Goal: Transaction & Acquisition: Purchase product/service

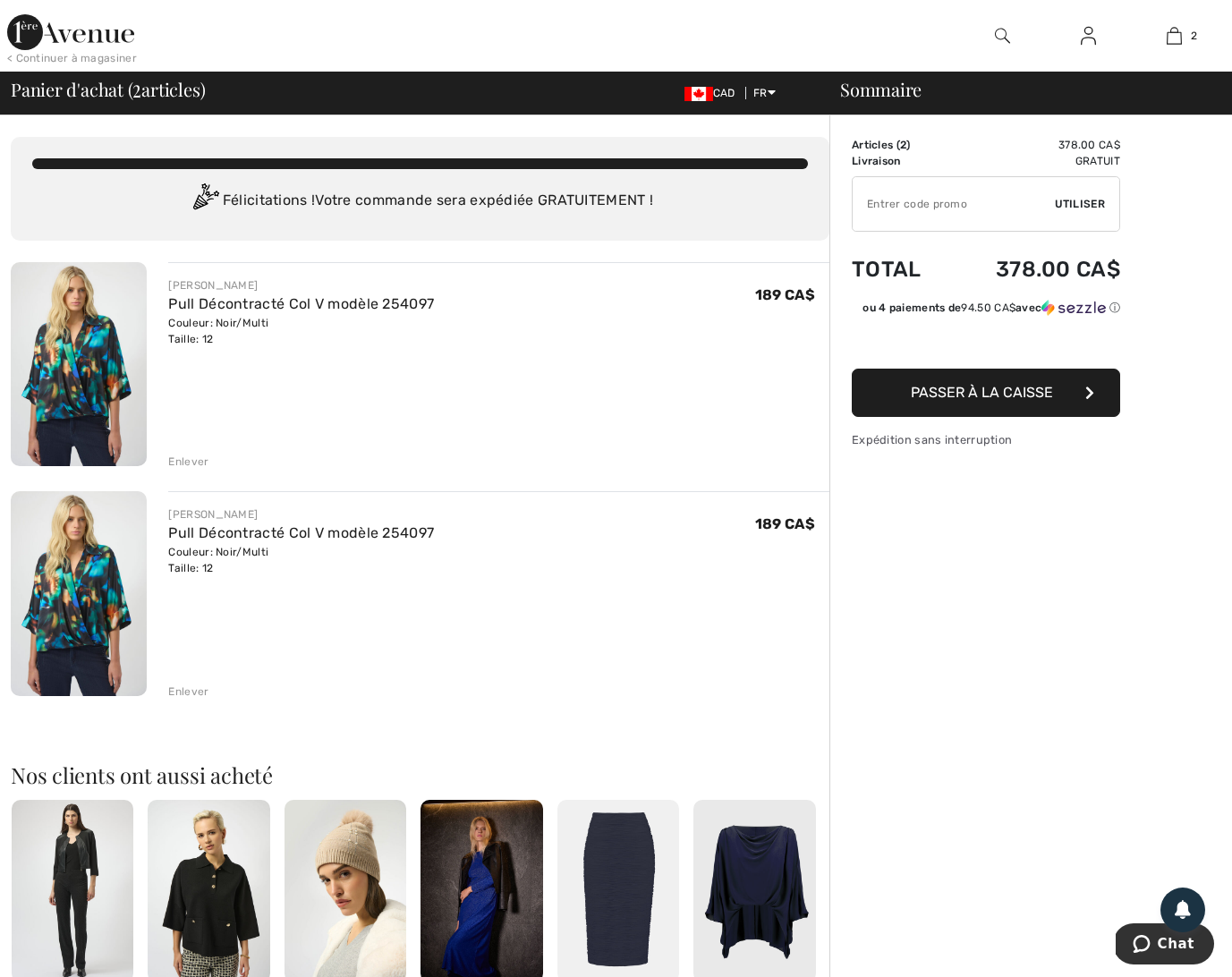
click at [194, 692] on div "Enlever" at bounding box center [188, 692] width 40 height 16
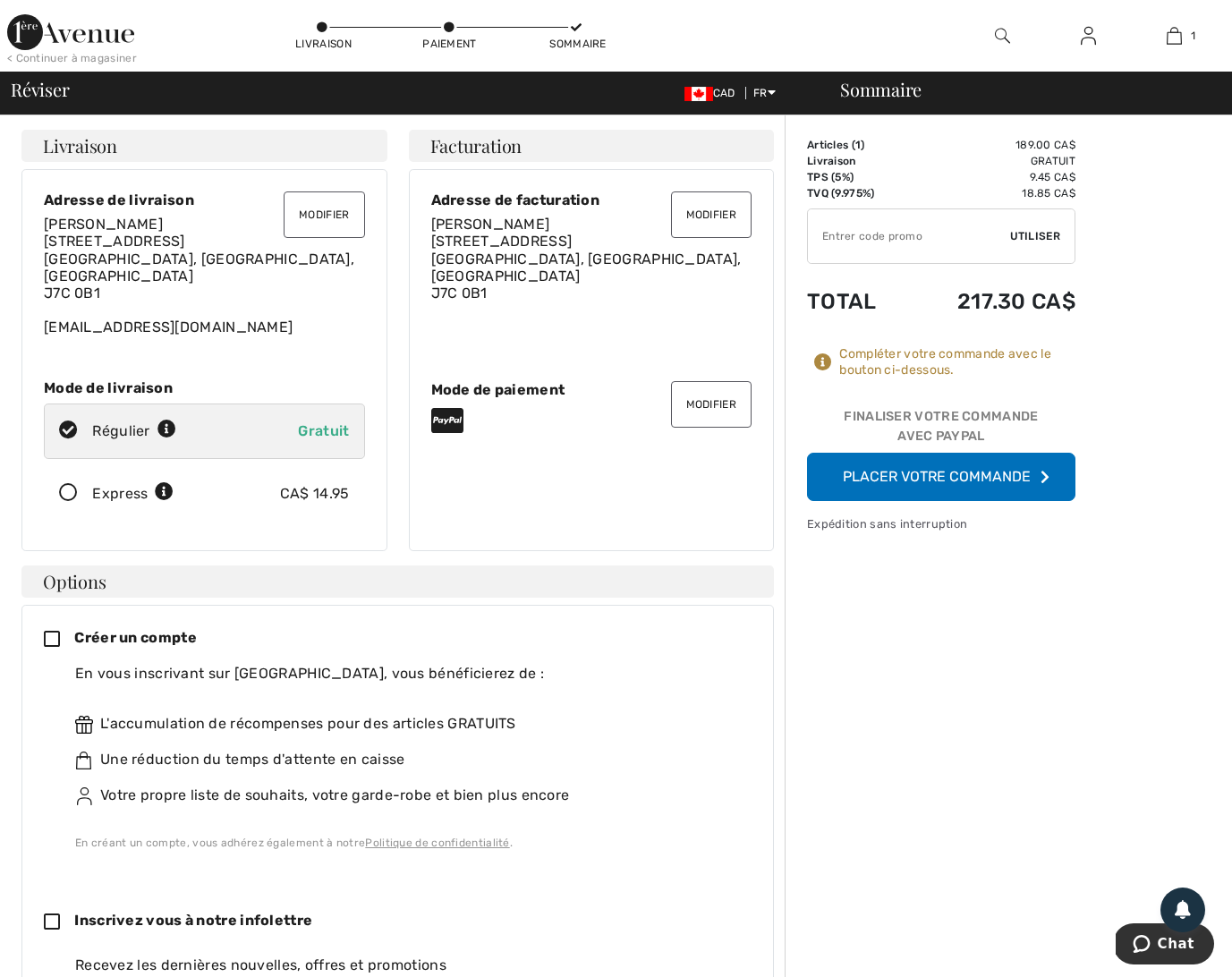
click at [940, 472] on button "Placer votre commande" at bounding box center [941, 476] width 269 height 48
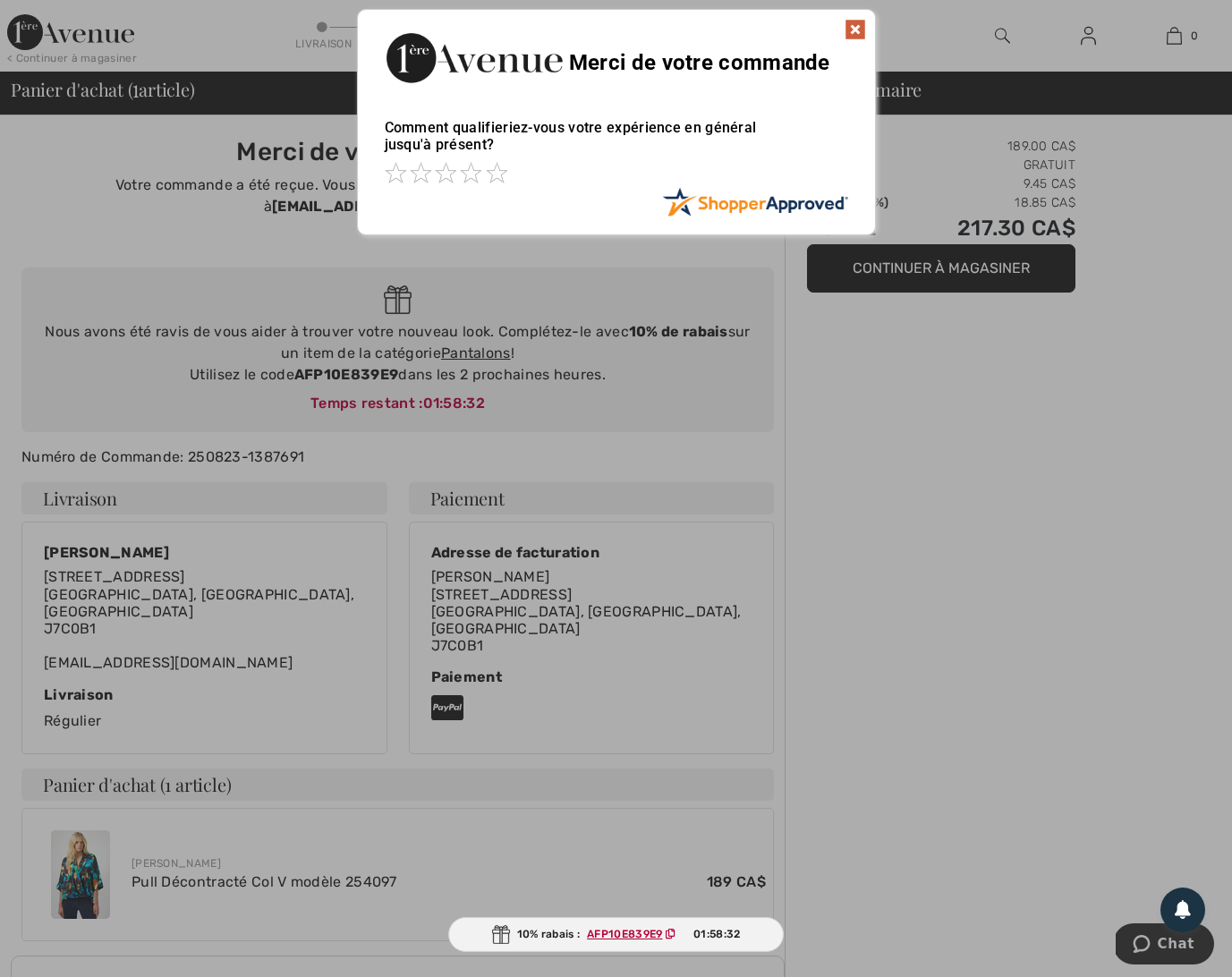
click at [859, 26] on img at bounding box center [855, 30] width 22 height 22
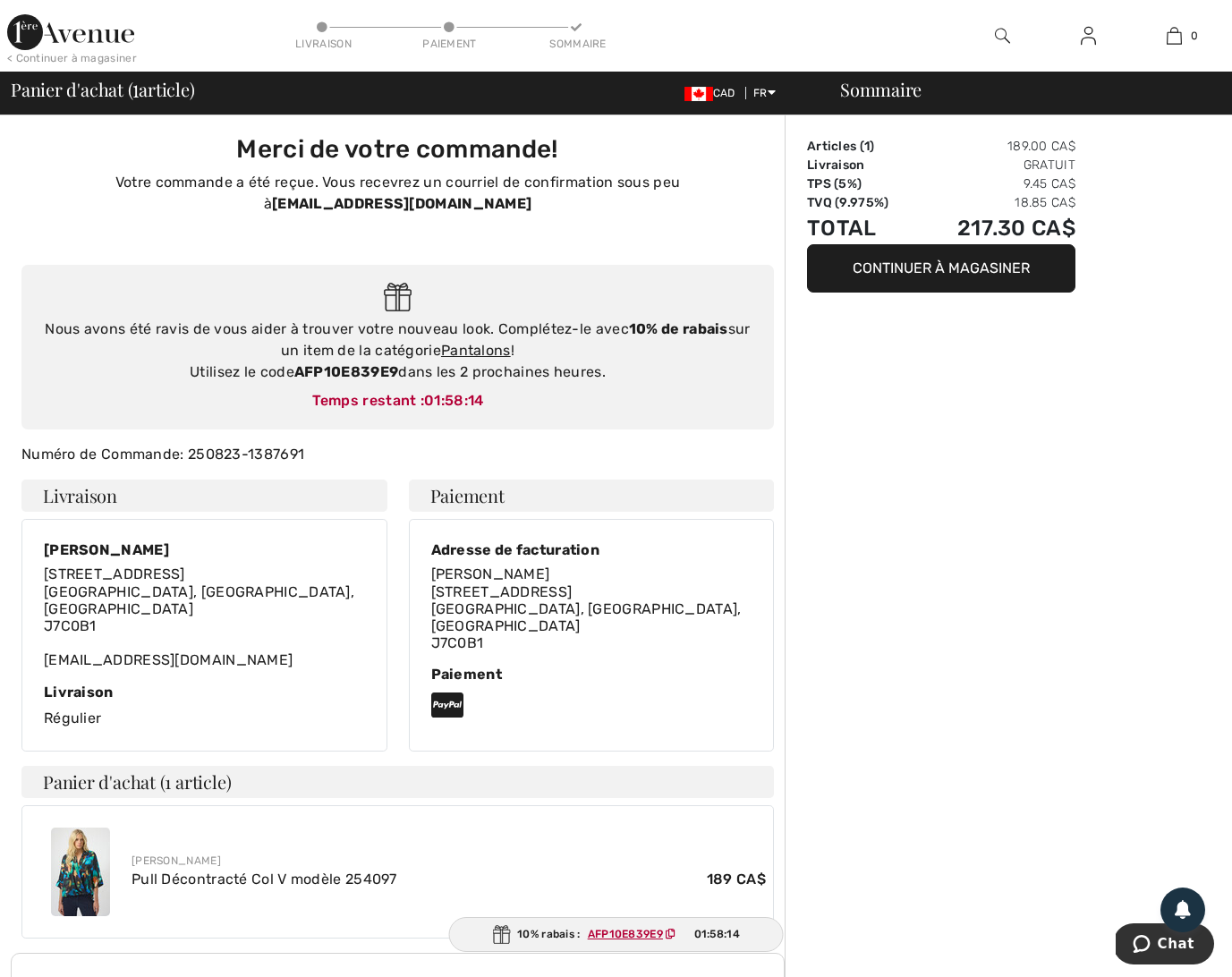
click at [396, 282] on img at bounding box center [397, 297] width 27 height 29
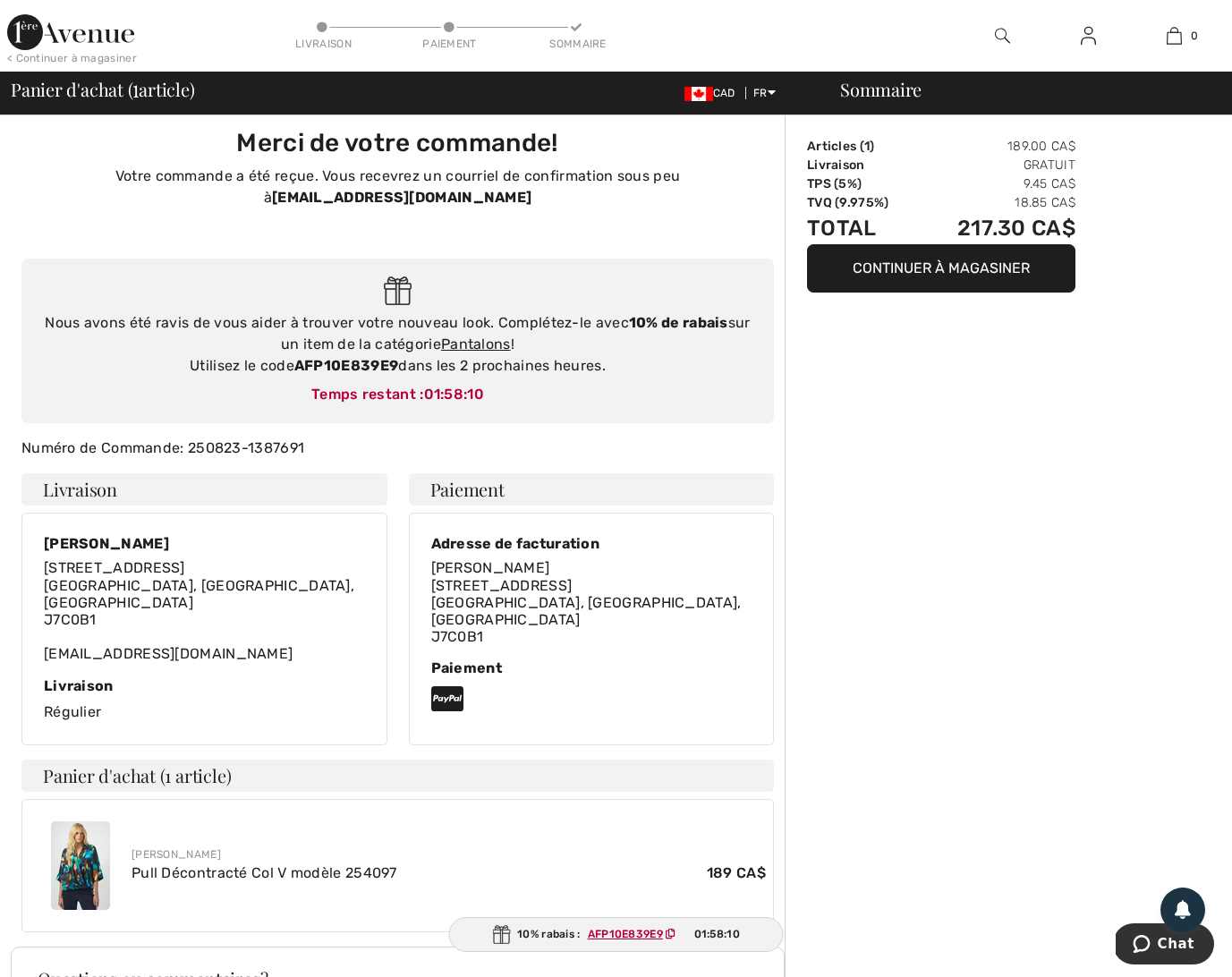
scroll to position [10, 0]
